Goal: Task Accomplishment & Management: Use online tool/utility

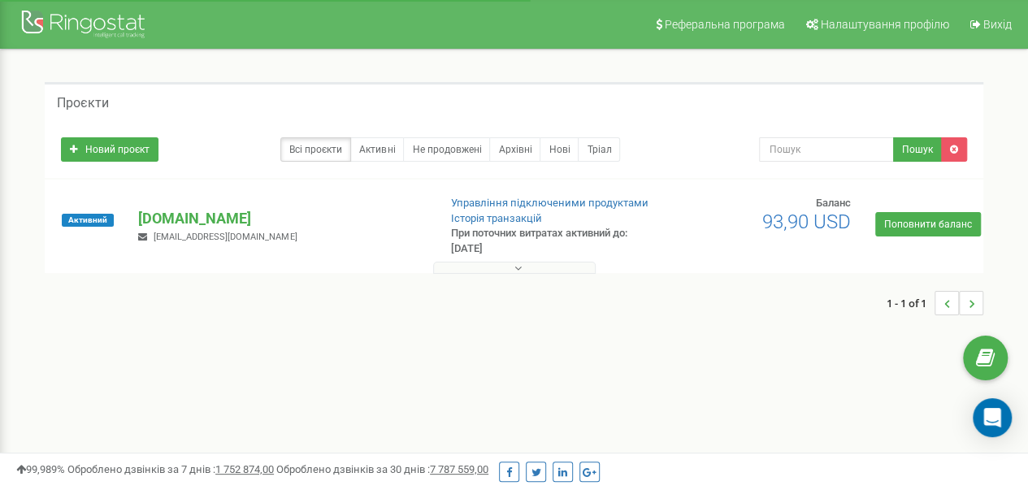
click at [566, 269] on button at bounding box center [514, 268] width 163 height 12
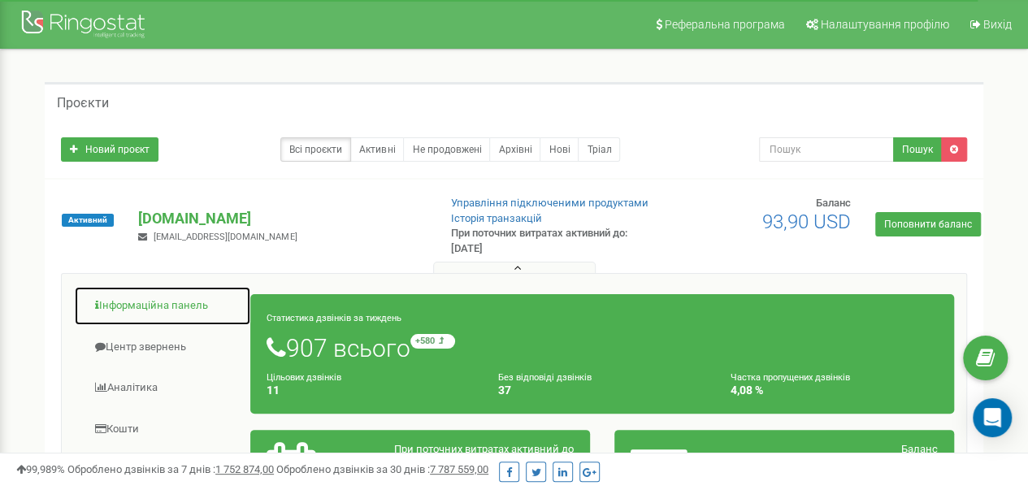
click at [163, 303] on link "Інформаційна панель" at bounding box center [162, 306] width 177 height 40
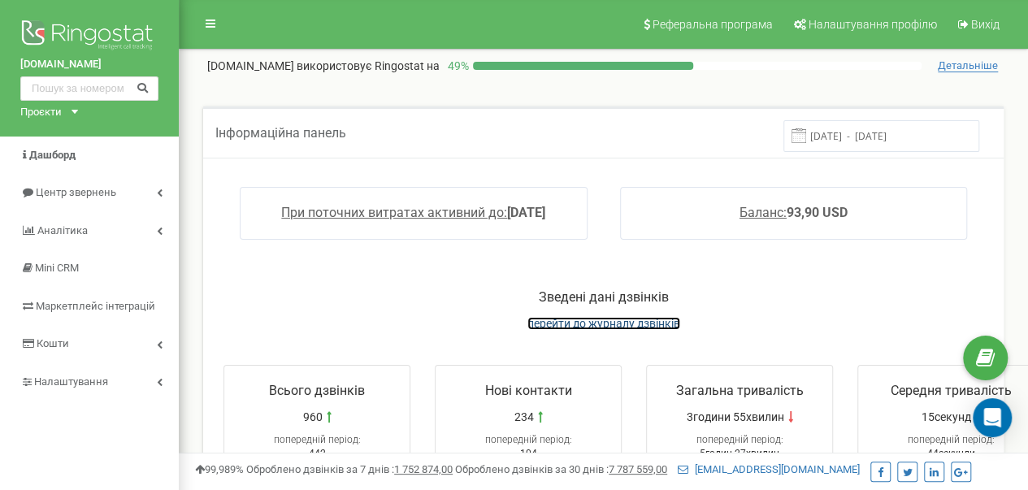
click at [589, 321] on span "перейти до журналу дзвінків" at bounding box center [603, 323] width 153 height 13
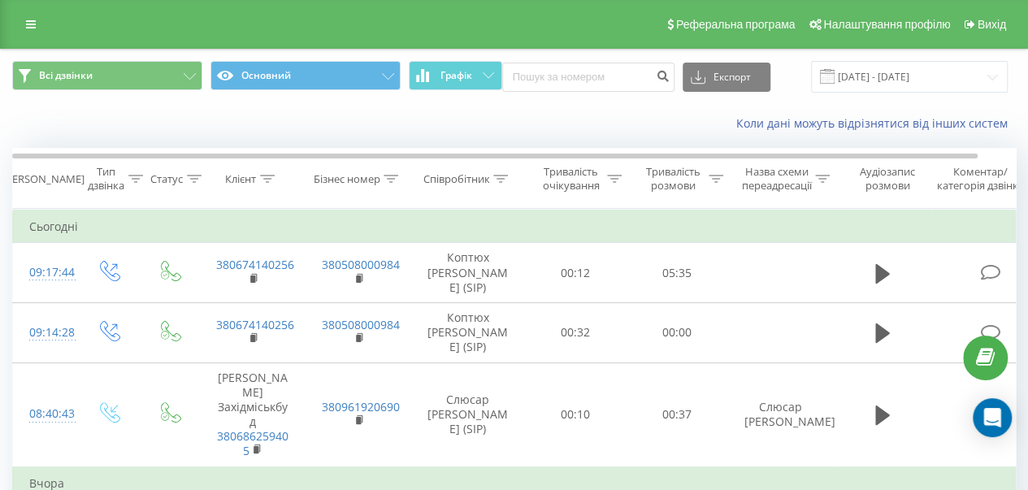
click at [552, 125] on div "Коли дані можуть відрізнятися вiд інших систем" at bounding box center [706, 123] width 641 height 16
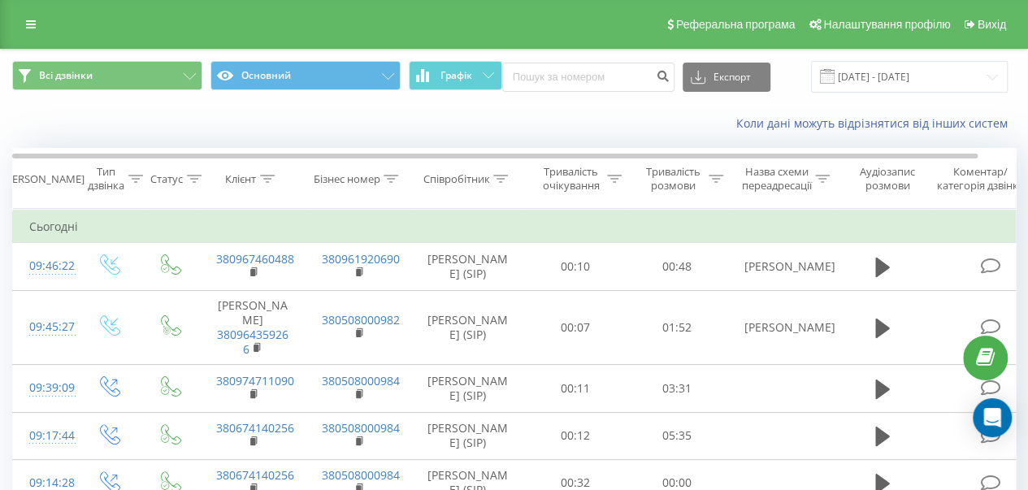
click at [667, 128] on div "Коли дані можуть відрізнятися вiд інших систем" at bounding box center [706, 123] width 641 height 16
click at [633, 124] on div "Коли дані можуть відрізнятися вiд інших систем" at bounding box center [706, 123] width 641 height 16
